Goal: Task Accomplishment & Management: Complete application form

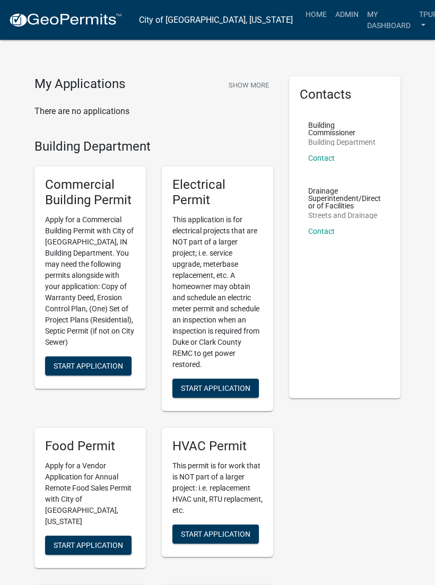
click at [331, 14] on link "Admin" at bounding box center [347, 14] width 32 height 20
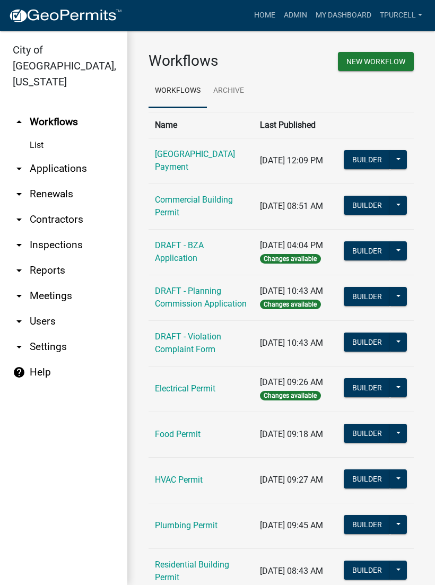
click at [81, 156] on link "arrow_drop_down Applications" at bounding box center [63, 168] width 127 height 25
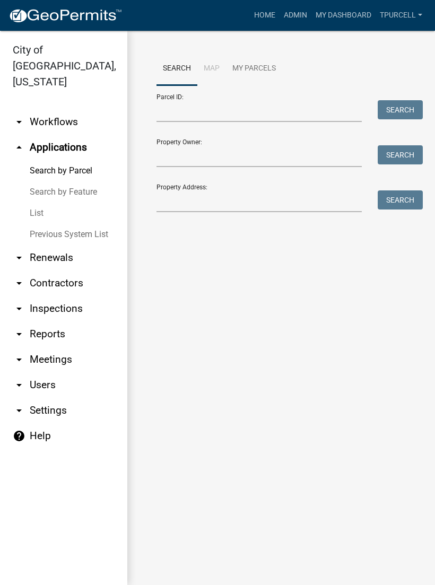
click at [46, 203] on link "List" at bounding box center [63, 213] width 127 height 21
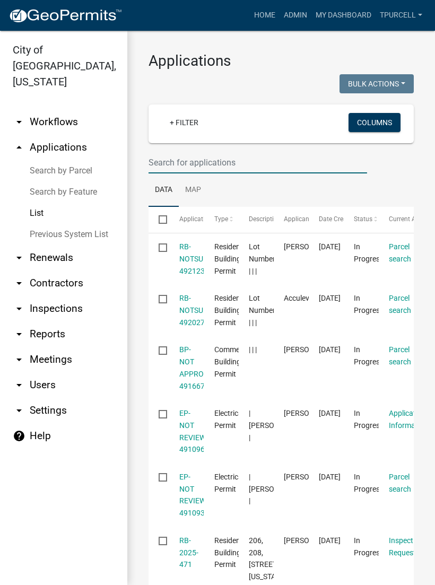
click at [207, 170] on input "text" at bounding box center [257, 163] width 218 height 22
click at [312, 363] on datatable-body-cell "[DATE]" at bounding box center [326, 368] width 35 height 64
click at [211, 154] on input "text" at bounding box center [257, 163] width 218 height 22
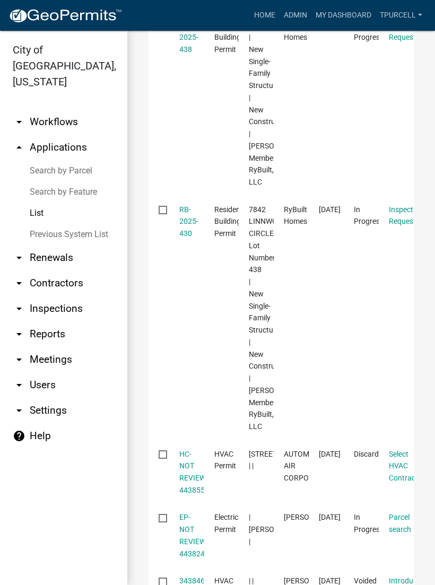
scroll to position [227, 0]
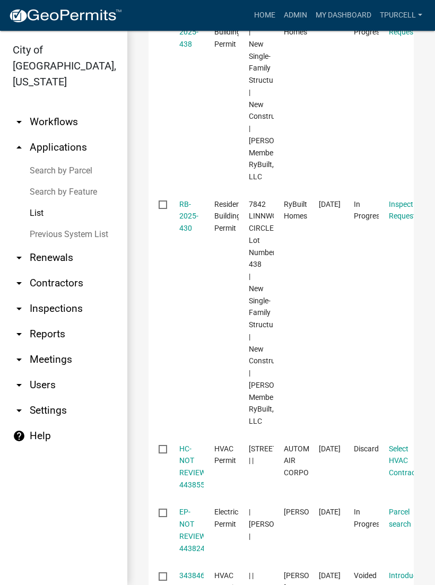
type input "438"
click at [195, 233] on link "RB-2025-430" at bounding box center [188, 216] width 19 height 33
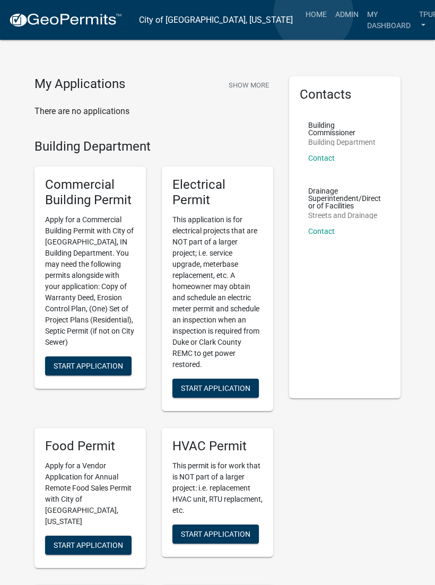
click at [331, 14] on link "Admin" at bounding box center [347, 14] width 32 height 20
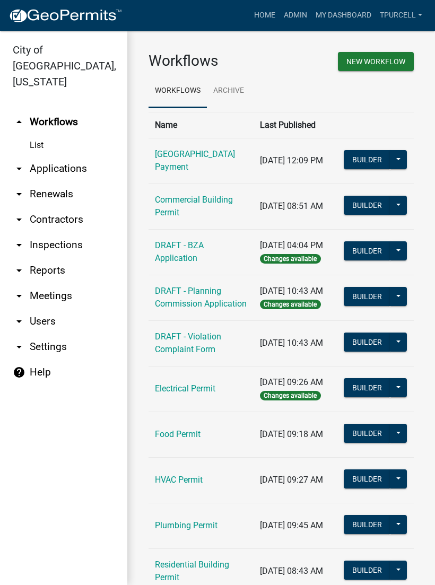
click at [69, 156] on link "arrow_drop_down Applications" at bounding box center [63, 168] width 127 height 25
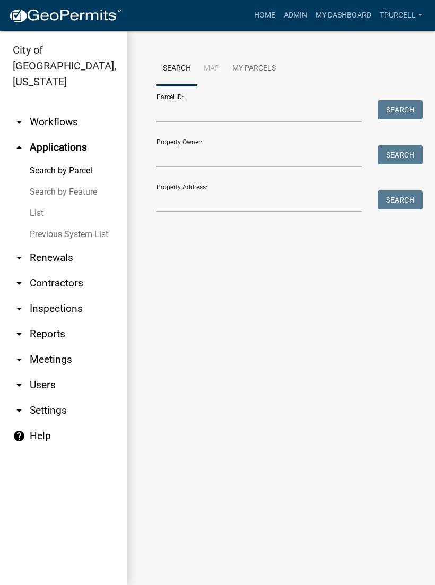
click at [43, 203] on link "List" at bounding box center [63, 213] width 127 height 21
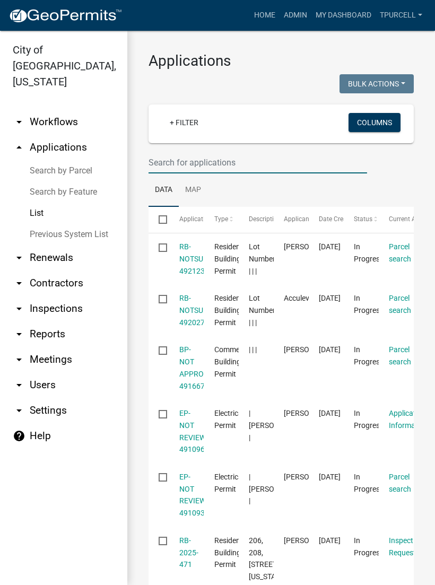
click at [208, 162] on input "text" at bounding box center [257, 163] width 218 height 22
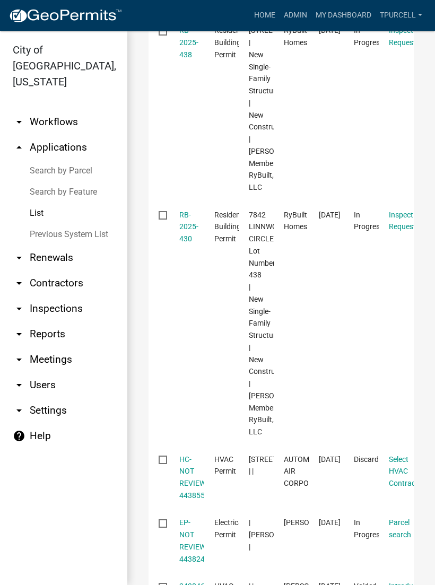
scroll to position [221, 0]
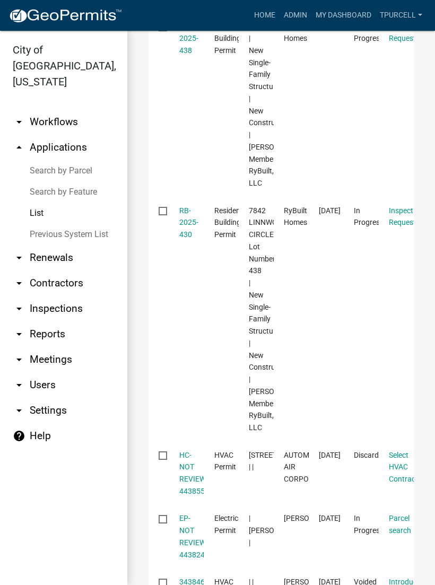
type input "438"
click at [189, 239] on link "RB-2025-430" at bounding box center [188, 222] width 19 height 33
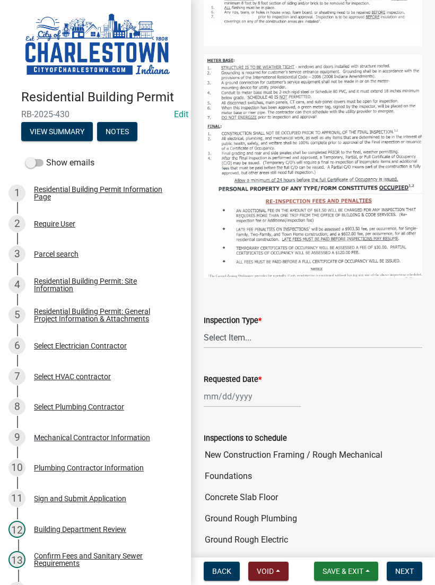
scroll to position [324, 0]
click at [239, 341] on select "Select Item... New Construction Framing / Rough Mechanical Foundations Concrete…" at bounding box center [313, 337] width 218 height 22
select select "18e7c4b3-438d-46af-8feb-0ae748388863"
click at [250, 399] on div at bounding box center [252, 396] width 97 height 22
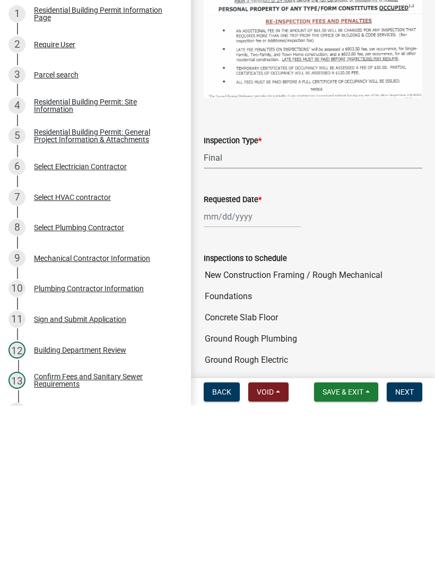
select select "10"
select select "2025"
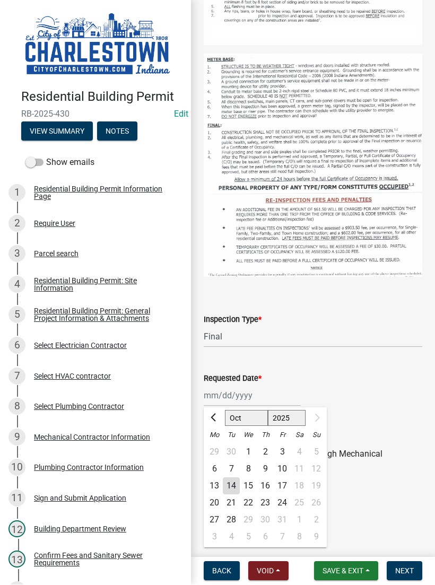
click at [233, 485] on div "14" at bounding box center [231, 486] width 17 height 17
type input "[DATE]"
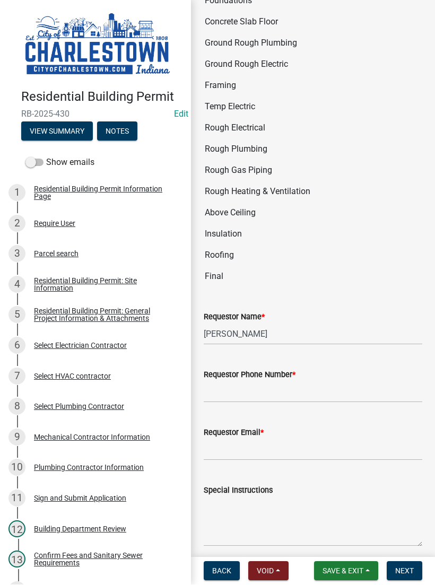
scroll to position [805, 0]
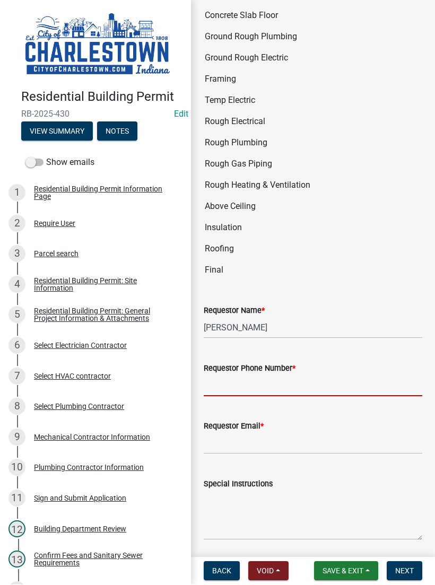
click at [277, 385] on input "Requestor Phone Number *" at bounding box center [313, 386] width 218 height 22
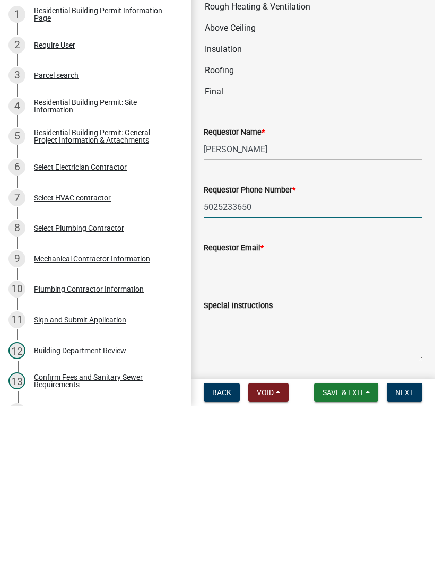
type input "5025233650"
click at [261, 433] on input "Requestor Email *" at bounding box center [313, 444] width 218 height 22
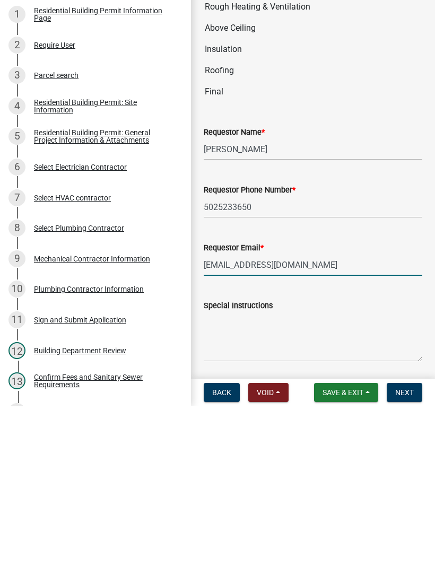
type input "[EMAIL_ADDRESS][DOMAIN_NAME]"
click at [414, 561] on button "Next" at bounding box center [405, 570] width 36 height 19
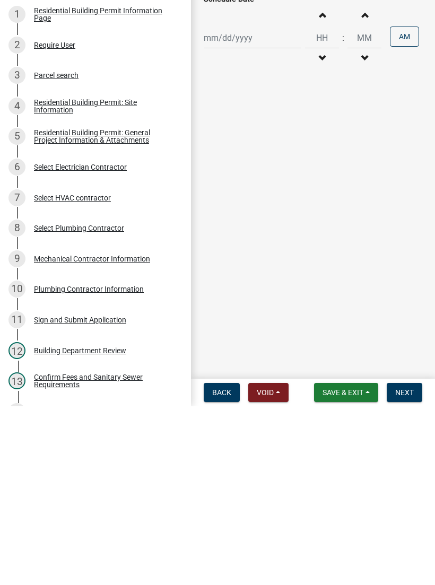
click at [247, 138] on main "Schedule Inspection share Share Inspectors Name * Select Item... [PERSON_NAME] …" at bounding box center [313, 276] width 244 height 553
click at [240, 136] on main "Schedule Inspection share Share Inspectors Name * Select Item... [PERSON_NAME] …" at bounding box center [313, 276] width 244 height 553
click at [221, 129] on main "Schedule Inspection share Share Inspectors Name * Select Item... [PERSON_NAME] …" at bounding box center [313, 276] width 244 height 553
click at [239, 135] on main "Schedule Inspection share Share Inspectors Name * Select Item... [PERSON_NAME] …" at bounding box center [313, 276] width 244 height 553
click at [235, 141] on main "Schedule Inspection share Share Inspectors Name * Select Item... [PERSON_NAME] …" at bounding box center [313, 276] width 244 height 553
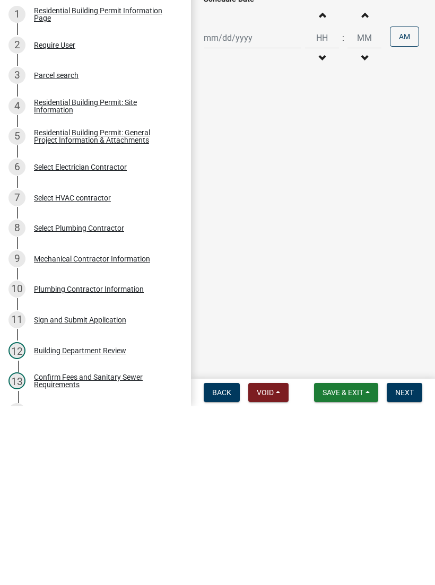
click at [233, 133] on main "Schedule Inspection share Share Inspectors Name * Select Item... [PERSON_NAME] …" at bounding box center [313, 276] width 244 height 553
click at [222, 134] on main "Schedule Inspection share Share Inspectors Name * Select Item... [PERSON_NAME] …" at bounding box center [313, 276] width 244 height 553
click at [236, 222] on main "Schedule Inspection share Share Inspectors Name * Select Item... [PERSON_NAME] …" at bounding box center [313, 276] width 244 height 553
click at [236, 139] on main "Schedule Inspection share Share Inspectors Name * Select Item... [PERSON_NAME] …" at bounding box center [313, 276] width 244 height 553
click at [233, 131] on main "Schedule Inspection share Share Inspectors Name * Select Item... [PERSON_NAME] …" at bounding box center [313, 276] width 244 height 553
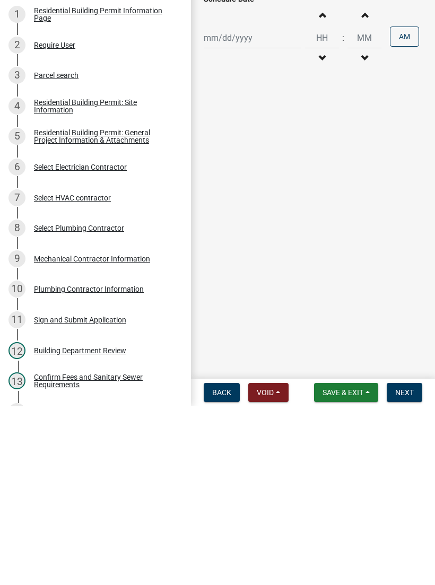
click at [232, 131] on main "Schedule Inspection share Share Inspectors Name * Select Item... [PERSON_NAME] …" at bounding box center [313, 276] width 244 height 553
click at [248, 126] on main "Schedule Inspection share Share Inspectors Name * Select Item... [PERSON_NAME] …" at bounding box center [313, 276] width 244 height 553
click at [224, 125] on main "Schedule Inspection share Share Inspectors Name * Select Item... [PERSON_NAME] …" at bounding box center [313, 276] width 244 height 553
click at [228, 135] on main "Schedule Inspection share Share Inspectors Name * Select Item... [PERSON_NAME] …" at bounding box center [313, 276] width 244 height 553
click at [236, 218] on main "Schedule Inspection share Share Inspectors Name * Select Item... [PERSON_NAME] …" at bounding box center [313, 276] width 244 height 553
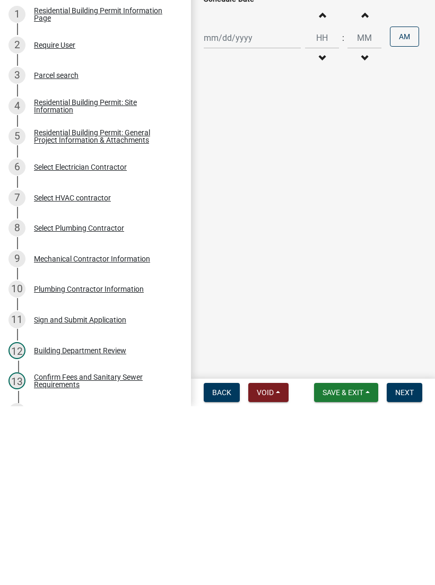
click at [239, 133] on main "Schedule Inspection share Share Inspectors Name * Select Item... [PERSON_NAME] …" at bounding box center [313, 276] width 244 height 553
click at [238, 131] on main "Schedule Inspection share Share Inspectors Name * Select Item... [PERSON_NAME] …" at bounding box center [313, 276] width 244 height 553
click at [230, 138] on main "Schedule Inspection share Share Inspectors Name * Select Item... [PERSON_NAME] …" at bounding box center [313, 276] width 244 height 553
click at [235, 135] on main "Schedule Inspection share Share Inspectors Name * Select Item... [PERSON_NAME] …" at bounding box center [313, 276] width 244 height 553
click at [231, 215] on main "Schedule Inspection share Share Inspectors Name * Select Item... [PERSON_NAME] …" at bounding box center [313, 276] width 244 height 553
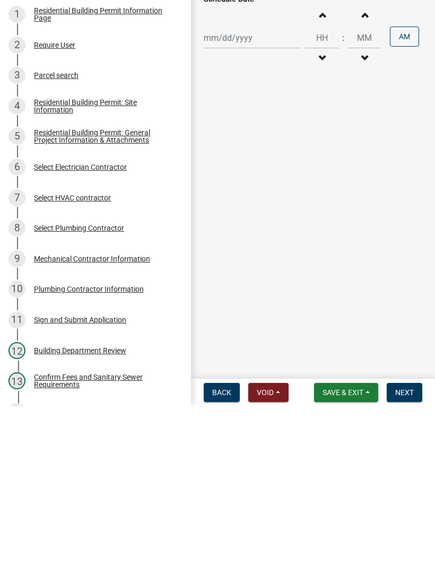
click at [234, 131] on main "Schedule Inspection share Share Inspectors Name * Select Item... [PERSON_NAME] …" at bounding box center [313, 276] width 244 height 553
click at [229, 131] on main "Schedule Inspection share Share Inspectors Name * Select Item... [PERSON_NAME] …" at bounding box center [313, 276] width 244 height 553
click at [232, 137] on main "Schedule Inspection share Share Inspectors Name * Select Item... [PERSON_NAME] …" at bounding box center [313, 276] width 244 height 553
click at [241, 130] on main "Schedule Inspection share Share Inspectors Name * Select Item... [PERSON_NAME] …" at bounding box center [313, 276] width 244 height 553
click at [236, 126] on main "Schedule Inspection share Share Inspectors Name * Select Item... [PERSON_NAME] …" at bounding box center [313, 276] width 244 height 553
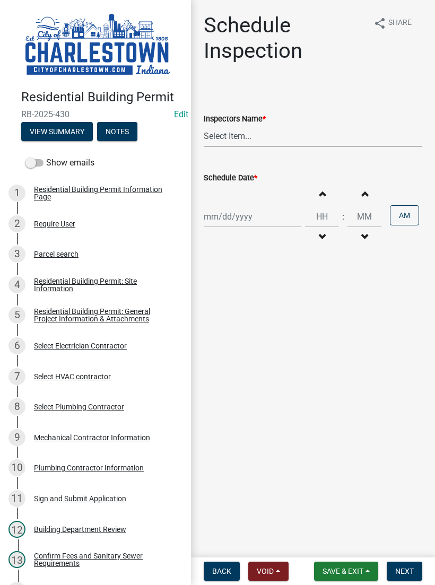
click at [239, 129] on select "Select Item... [PERSON_NAME] ([PERSON_NAME]) [PERSON_NAME] ([PERSON_NAME]) [PER…" at bounding box center [313, 136] width 218 height 22
select select "63e5a778-15f7-4a13-aba2-a6e5541a0fb3"
click at [240, 207] on div at bounding box center [252, 217] width 97 height 22
select select "10"
select select "2025"
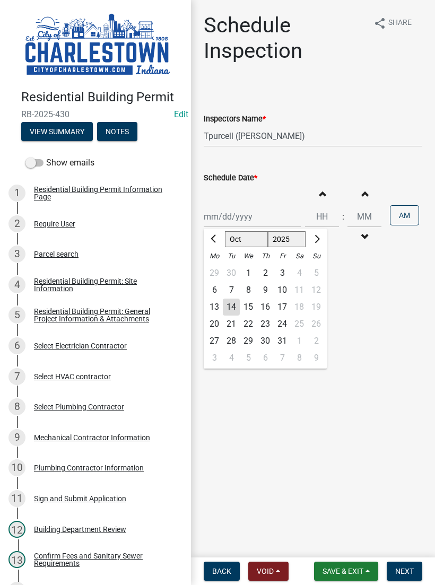
click at [236, 308] on div "14" at bounding box center [231, 307] width 17 height 17
type input "[DATE]"
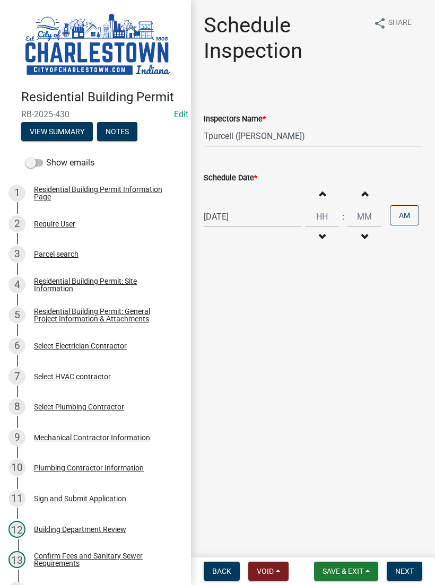
click at [410, 568] on span "Next" at bounding box center [404, 571] width 19 height 8
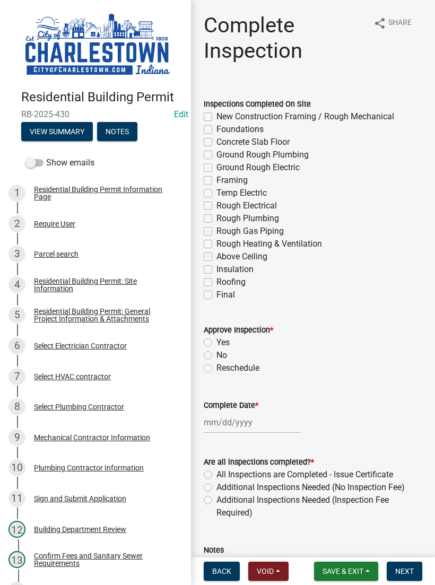
click at [216, 299] on label "Final" at bounding box center [225, 294] width 19 height 13
click at [216, 295] on input "Final" at bounding box center [219, 291] width 7 height 7
checkbox input "true"
checkbox input "false"
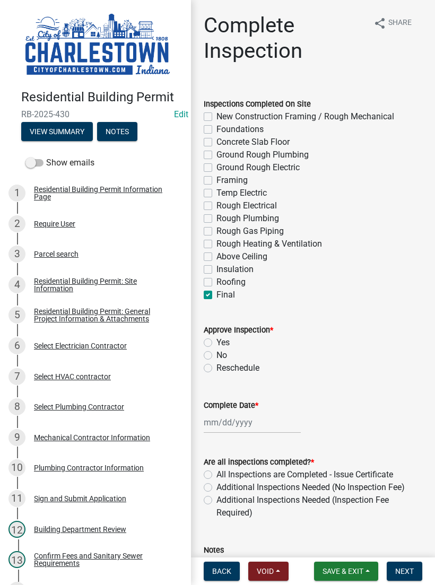
checkbox input "false"
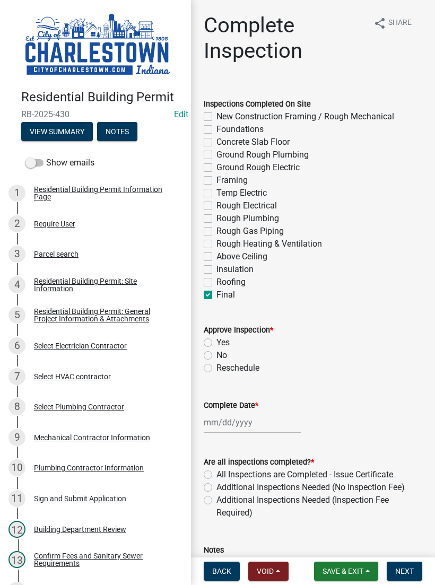
checkbox input "false"
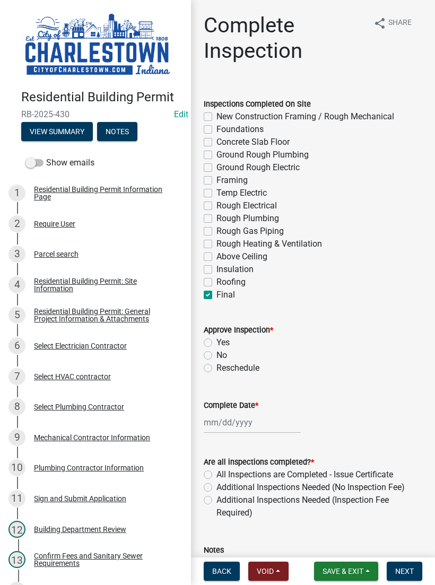
checkbox input "false"
checkbox input "true"
click at [216, 358] on label "No" at bounding box center [221, 355] width 11 height 13
click at [216, 356] on input "No" at bounding box center [219, 352] width 7 height 7
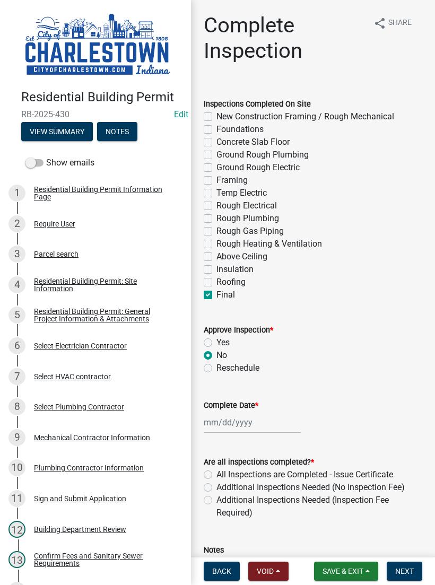
radio input "true"
click at [239, 416] on div at bounding box center [252, 422] width 97 height 22
select select "10"
select select "2025"
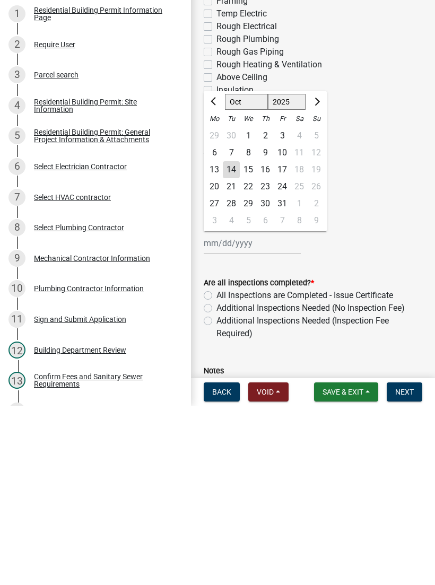
click at [229, 494] on label "Additional Inspections Needed (Inspection Fee Required)" at bounding box center [319, 506] width 206 height 25
click at [223, 494] on input "Additional Inspections Needed (Inspection Fee Required)" at bounding box center [219, 497] width 7 height 7
radio input "true"
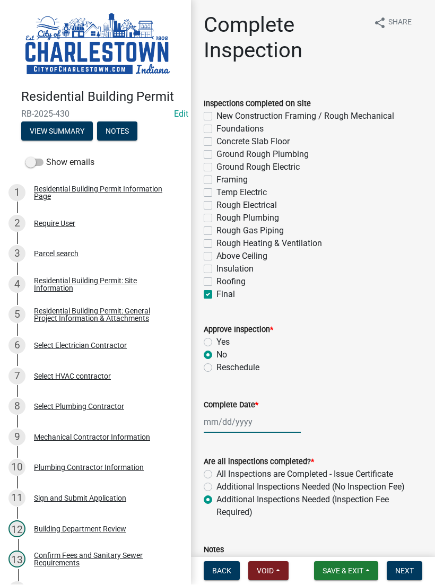
click at [234, 420] on div at bounding box center [252, 422] width 97 height 22
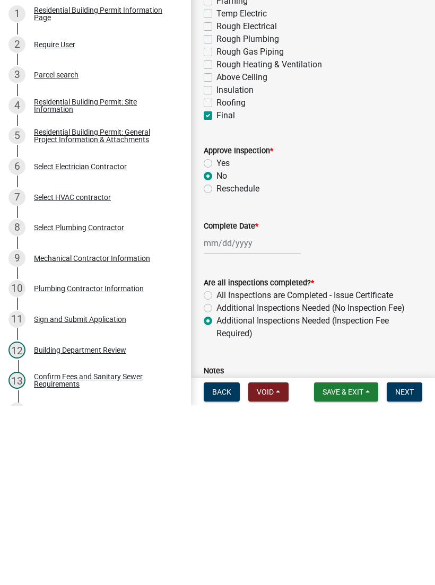
select select "10"
select select "2025"
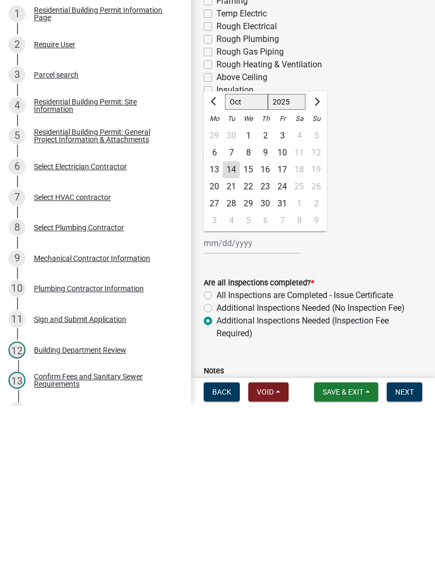
click at [232, 443] on wm-data-entity-input "Are all inspections completed? * All Inspections are Completed - Issue Certific…" at bounding box center [313, 486] width 218 height 86
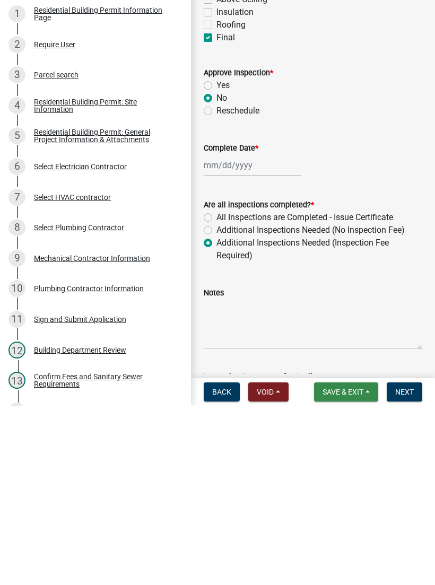
scroll to position [83, 0]
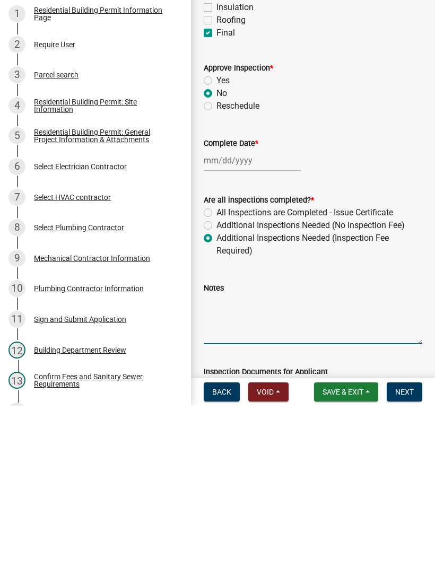
click at [244, 473] on textarea "Notes" at bounding box center [313, 498] width 218 height 50
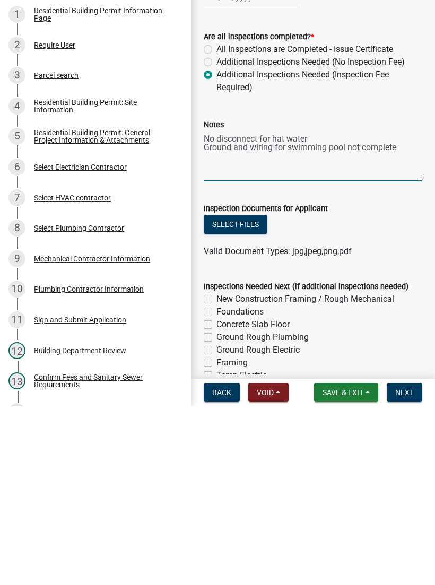
scroll to position [252, 0]
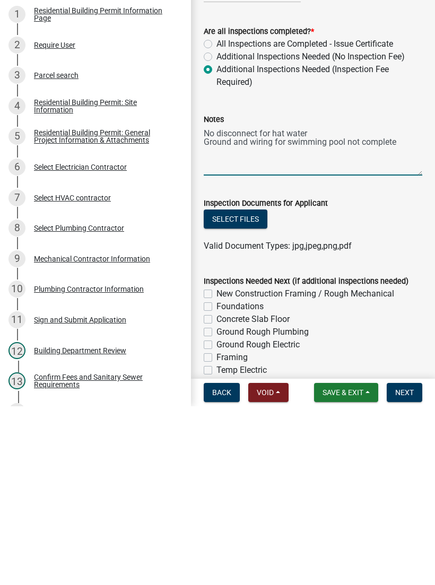
type textarea "No disconnect for hat water Ground and wiring for swimming pool not complete"
click at [248, 388] on button "Select files" at bounding box center [236, 397] width 64 height 19
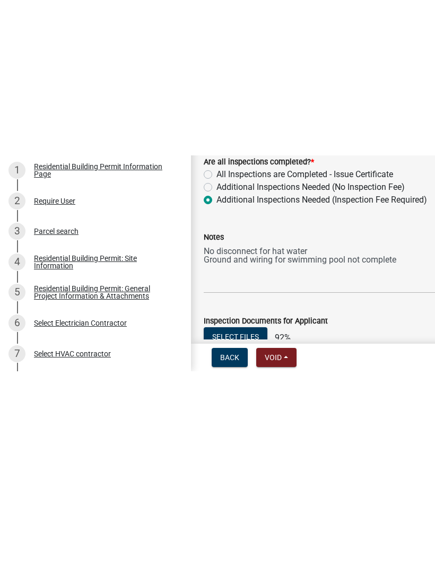
scroll to position [0, 0]
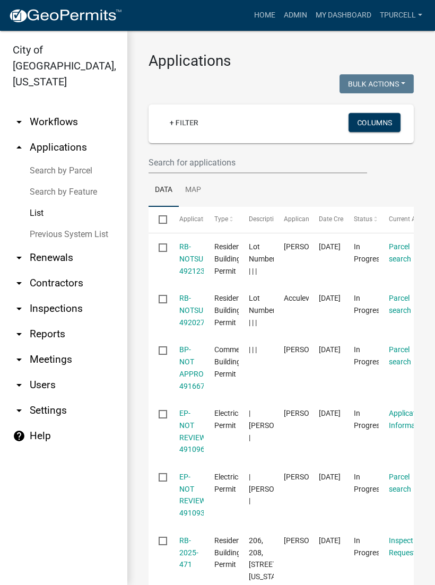
click at [291, 186] on ul "Data Map" at bounding box center [280, 189] width 265 height 33
